Goal: Navigation & Orientation: Find specific page/section

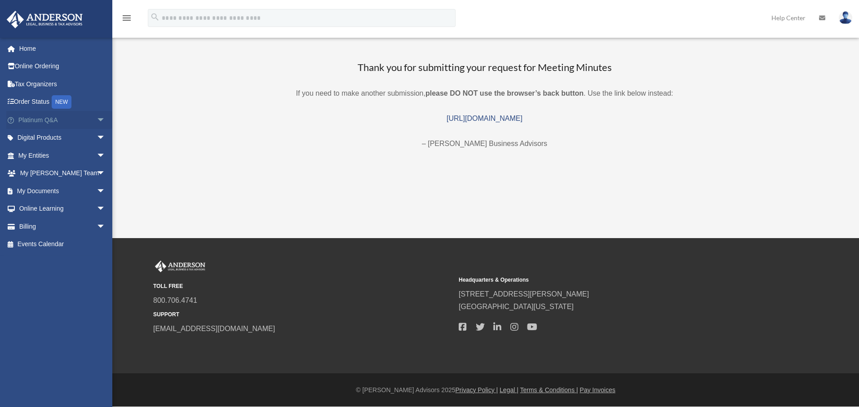
click at [57, 121] on link "Platinum Q&A arrow_drop_down" at bounding box center [62, 120] width 113 height 18
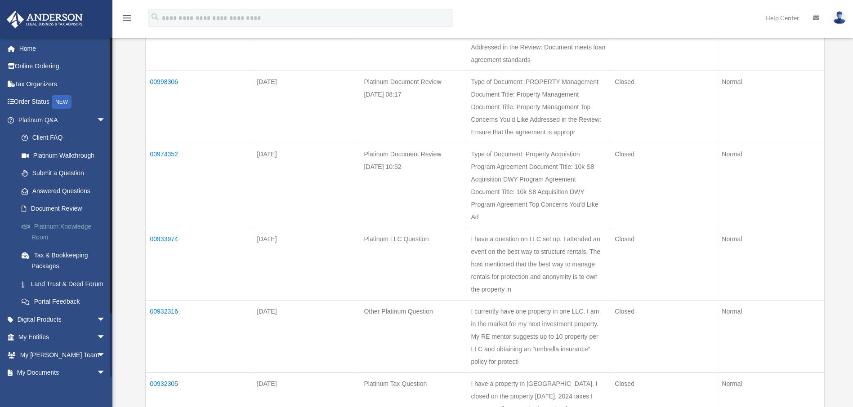
scroll to position [405, 0]
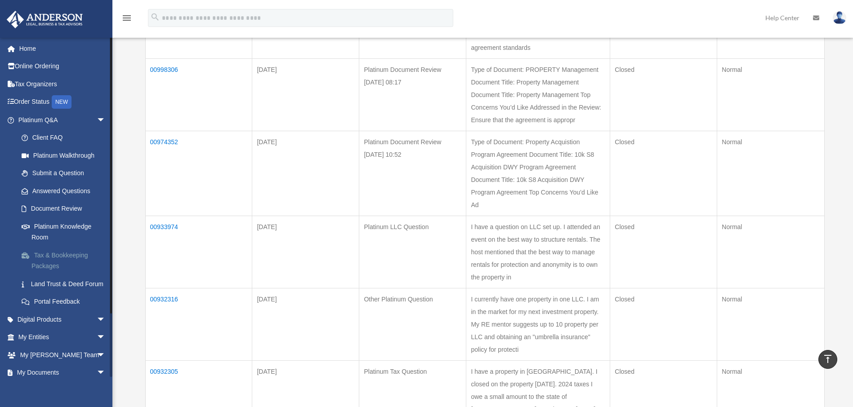
click at [61, 250] on link "Tax & Bookkeeping Packages" at bounding box center [66, 260] width 107 height 29
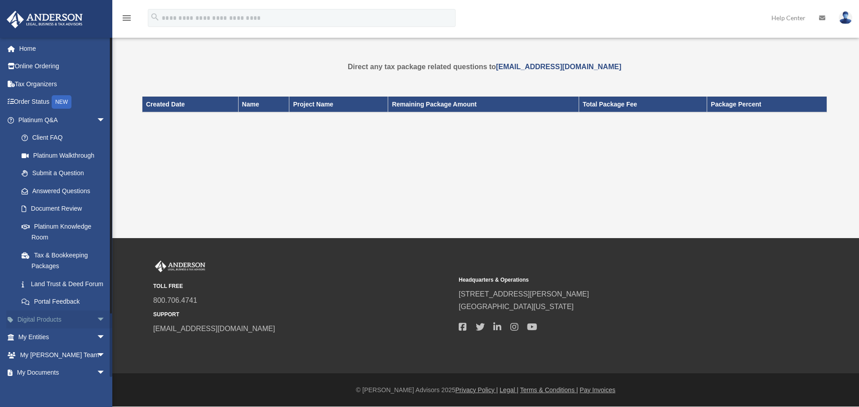
click at [49, 327] on link "Digital Products arrow_drop_down" at bounding box center [62, 320] width 113 height 18
click at [37, 347] on link "My Entities arrow_drop_down" at bounding box center [62, 338] width 113 height 18
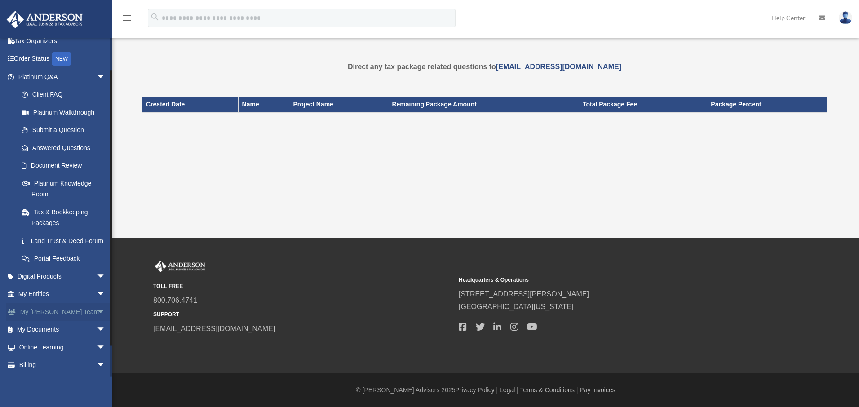
scroll to position [45, 0]
click at [34, 302] on link "My Entities arrow_drop_down" at bounding box center [62, 293] width 113 height 18
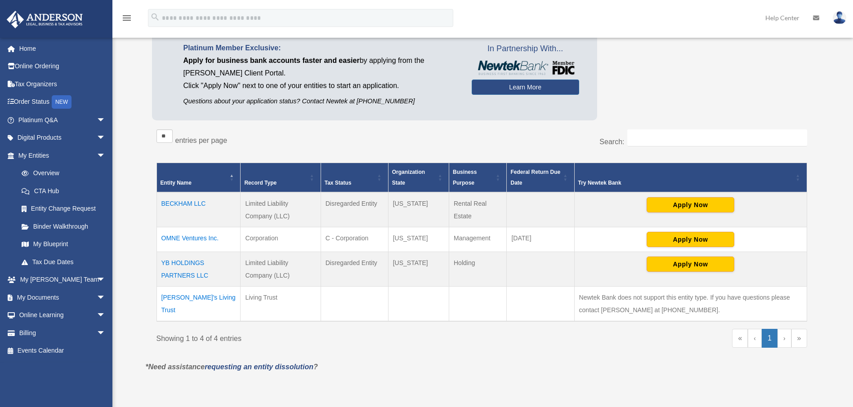
scroll to position [67, 0]
